Goal: Book appointment/travel/reservation

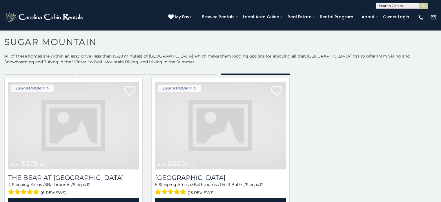
scroll to position [553, 0]
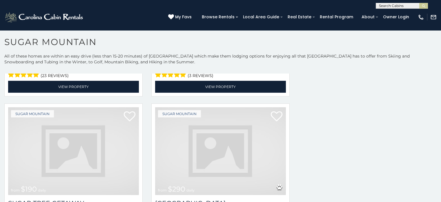
click at [193, 127] on img at bounding box center [220, 151] width 131 height 88
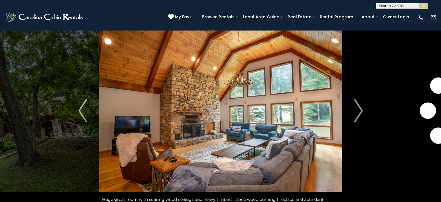
scroll to position [21, 0]
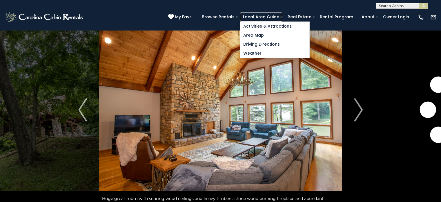
click at [282, 17] on link "Local Area Guide" at bounding box center [261, 16] width 42 height 9
